Goal: Task Accomplishment & Management: Manage account settings

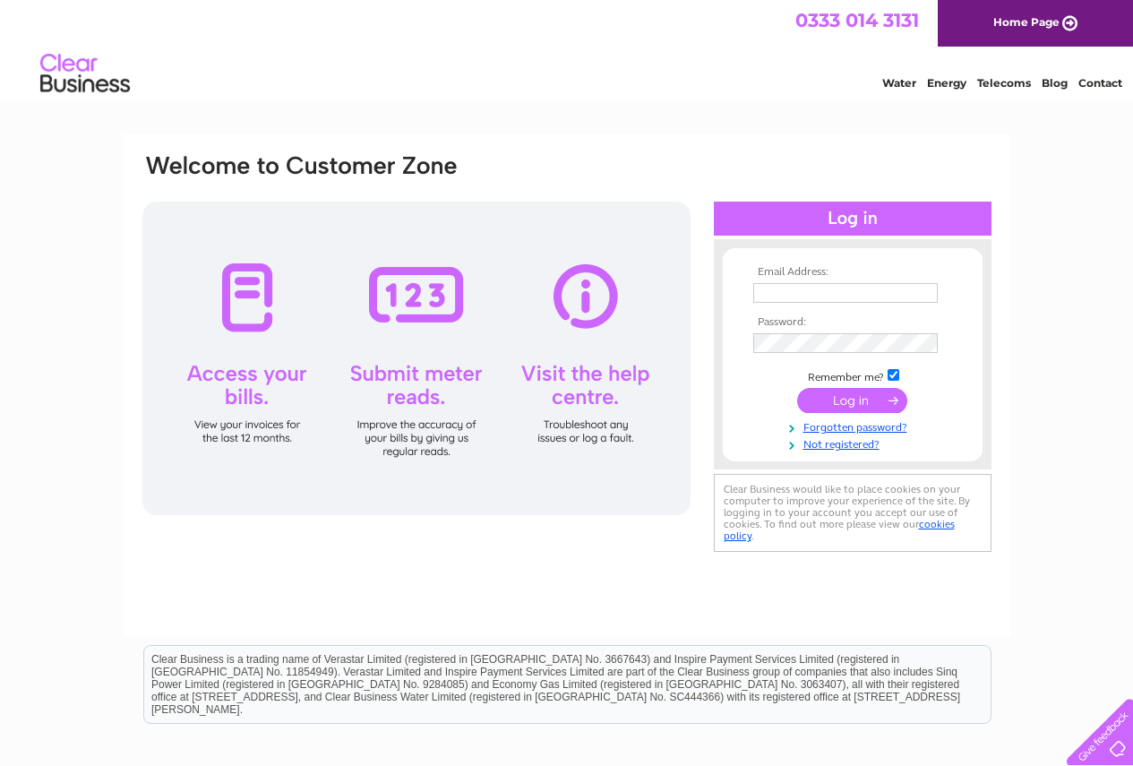
type input "[EMAIL_ADDRESS][DOMAIN_NAME]"
click at [847, 393] on input "submit" at bounding box center [852, 400] width 110 height 25
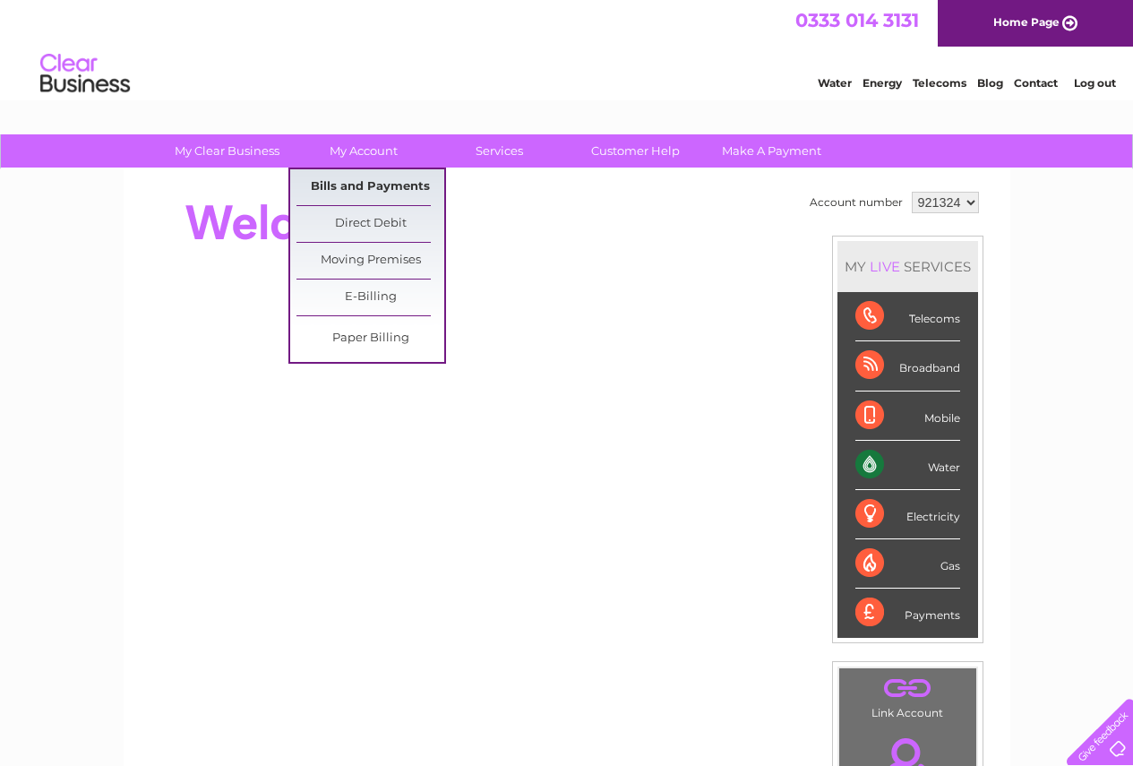
click at [370, 182] on link "Bills and Payments" at bounding box center [371, 187] width 148 height 36
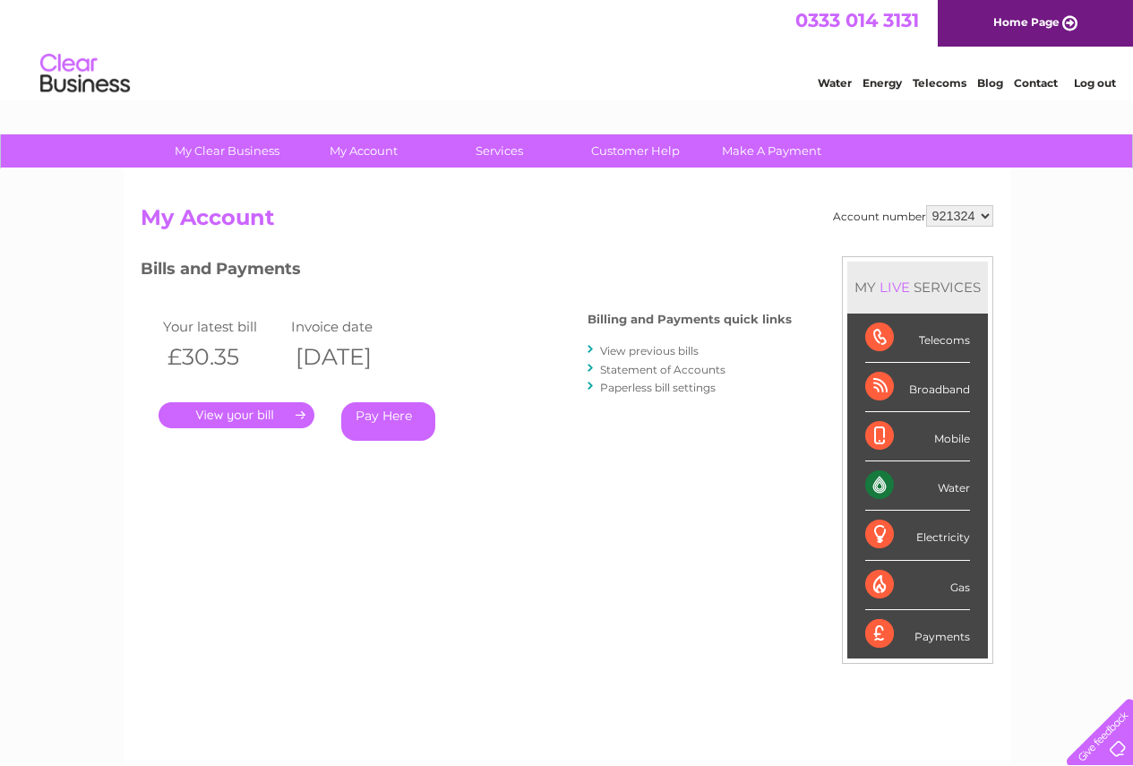
click at [258, 413] on link "." at bounding box center [237, 415] width 156 height 26
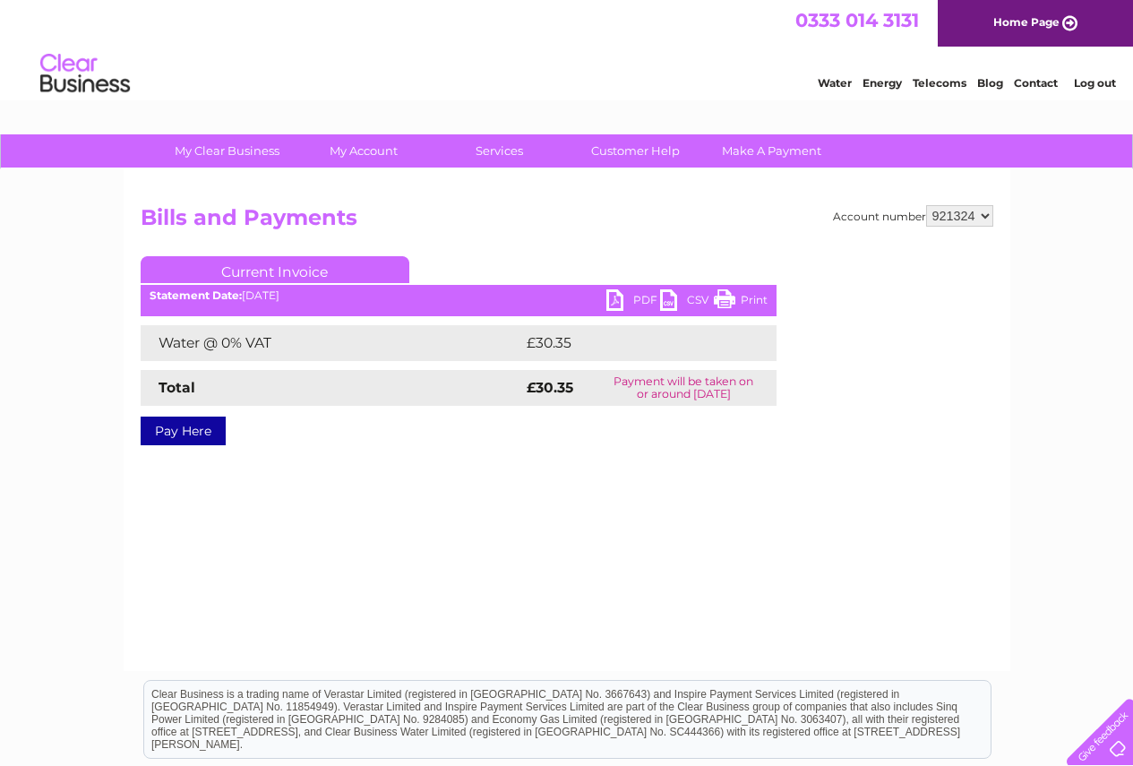
click at [616, 298] on link "PDF" at bounding box center [633, 302] width 54 height 26
